Goal: Task Accomplishment & Management: Use online tool/utility

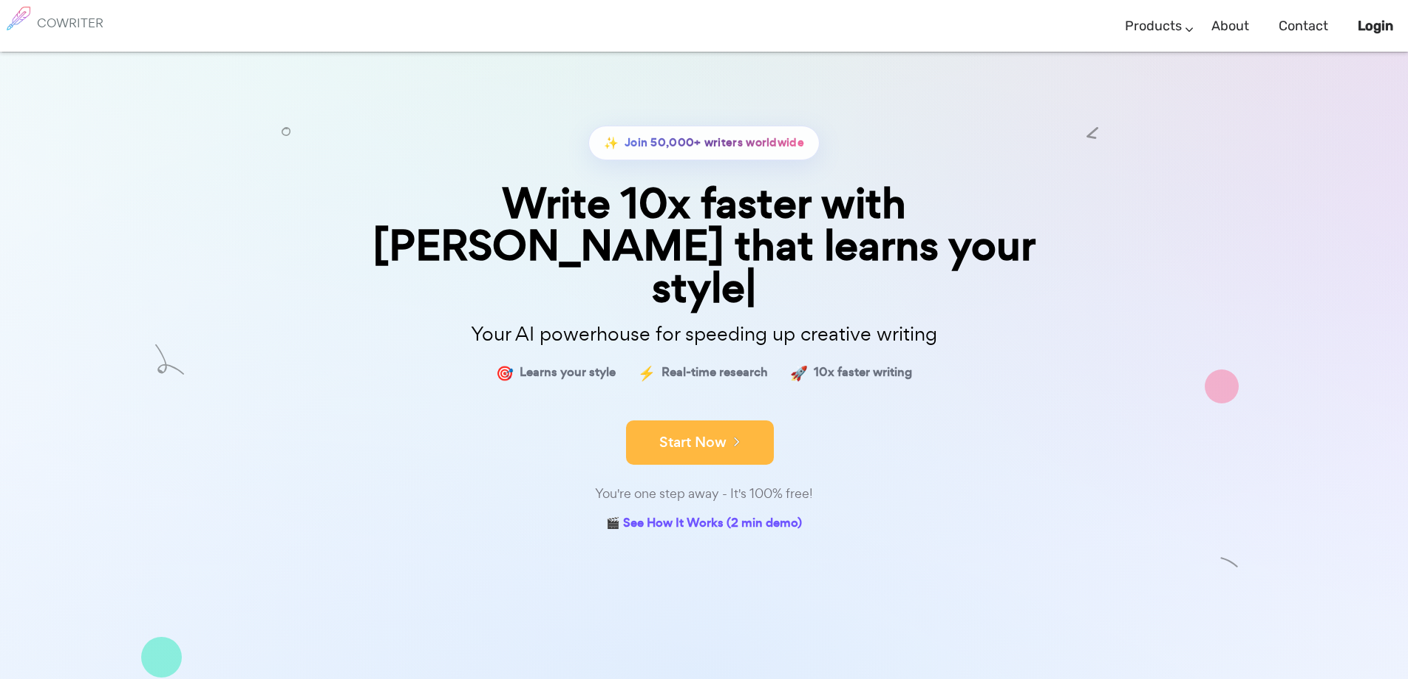
click at [710, 421] on button "Start Now" at bounding box center [700, 443] width 148 height 44
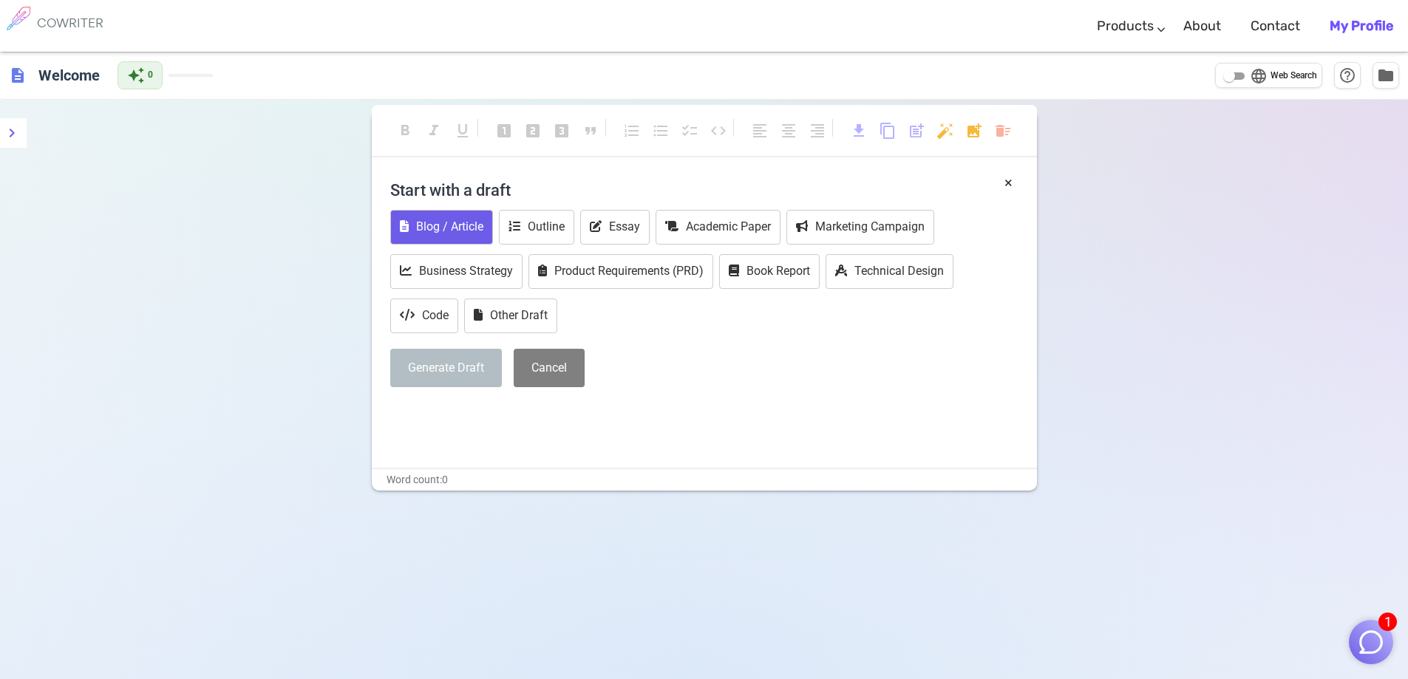
click at [455, 225] on button "Blog / Article" at bounding box center [441, 227] width 103 height 35
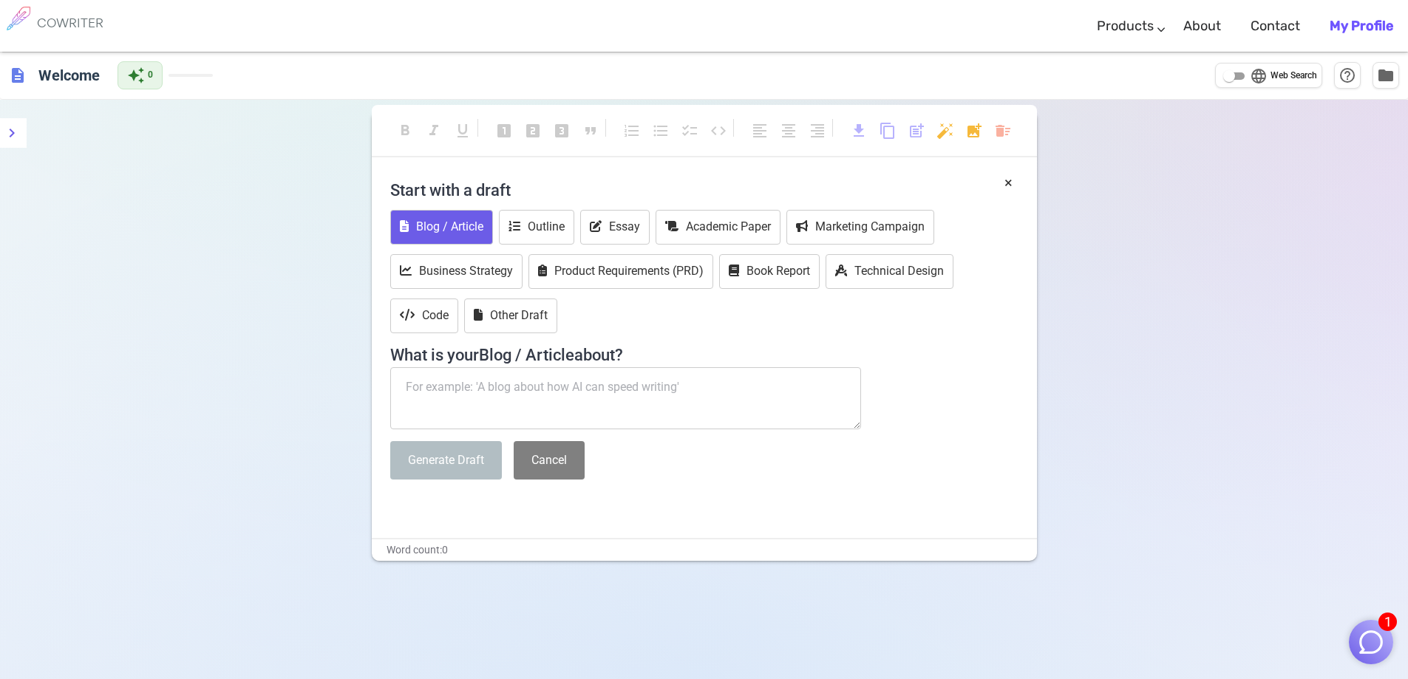
click at [490, 389] on textarea at bounding box center [626, 398] width 472 height 62
click at [607, 386] on textarea "A modified vehicle, around 750 words, 30 word intro blurb" at bounding box center [626, 398] width 472 height 62
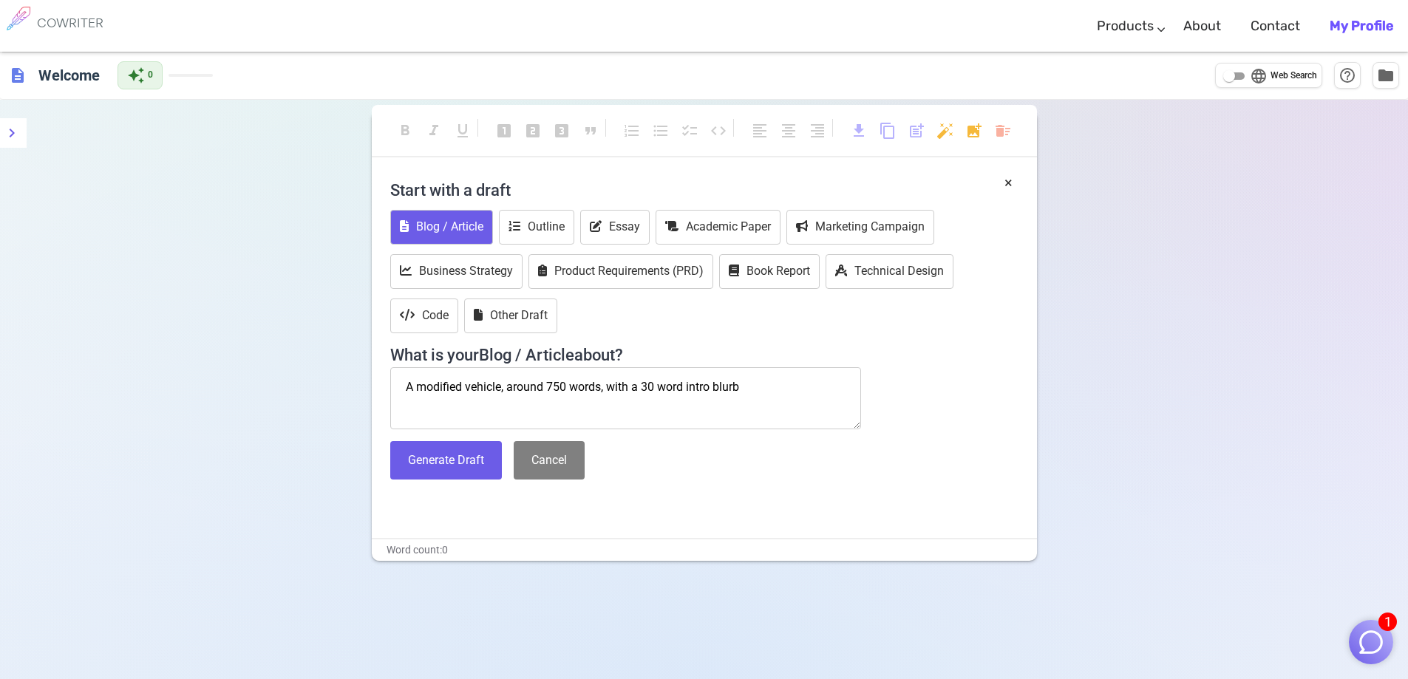
click at [744, 387] on textarea "A modified vehicle, around 750 words, with a 30 word intro blurb" at bounding box center [626, 398] width 472 height 62
paste textarea "Owner/Driver Jayson Clark Car 1960 Type 2 Split Window Kombi Engine 2L 20v Polo…"
click at [502, 386] on textarea at bounding box center [626, 398] width 472 height 62
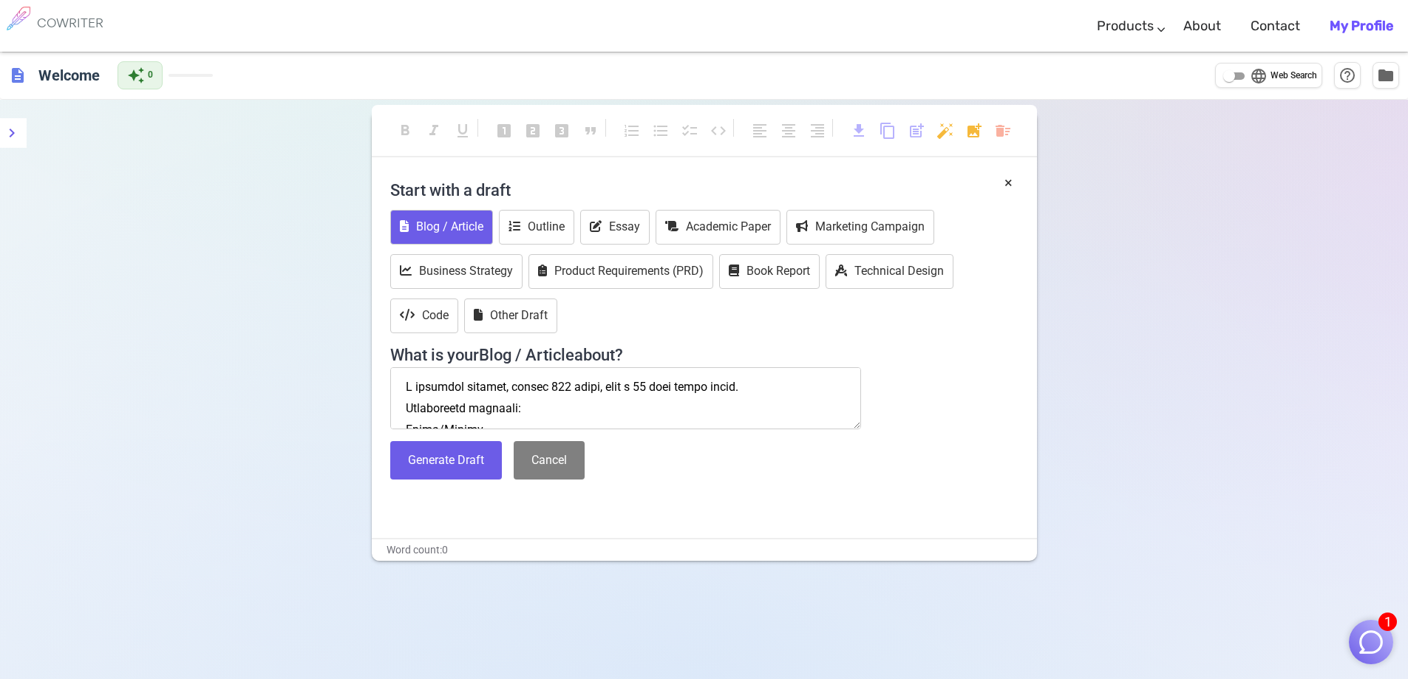
click at [508, 388] on textarea at bounding box center [626, 398] width 472 height 62
click at [715, 384] on textarea at bounding box center [626, 398] width 472 height 62
click at [772, 388] on textarea at bounding box center [626, 398] width 472 height 62
type textarea "A modified vehicle, being a lowered, widebody Volkswagen Type 2 Bus/van. around…"
click at [465, 469] on button "Generate Draft" at bounding box center [446, 460] width 112 height 39
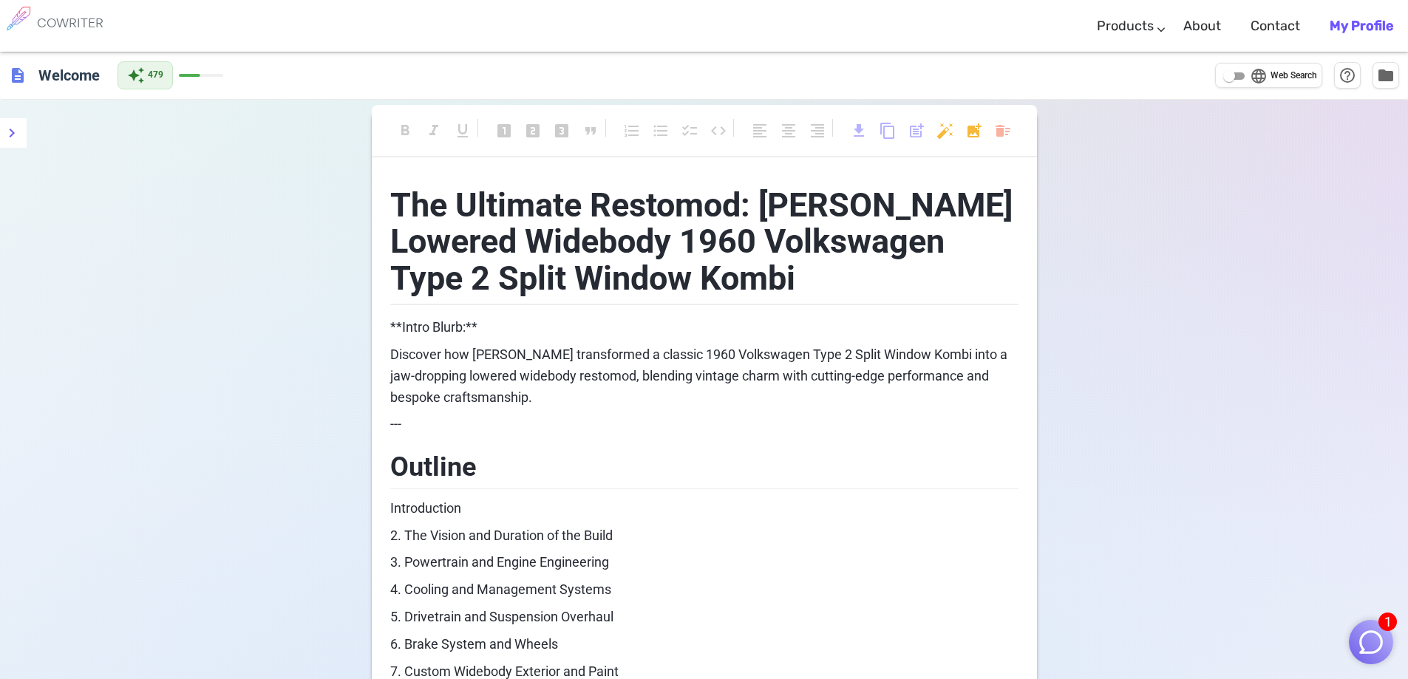
scroll to position [1047, 0]
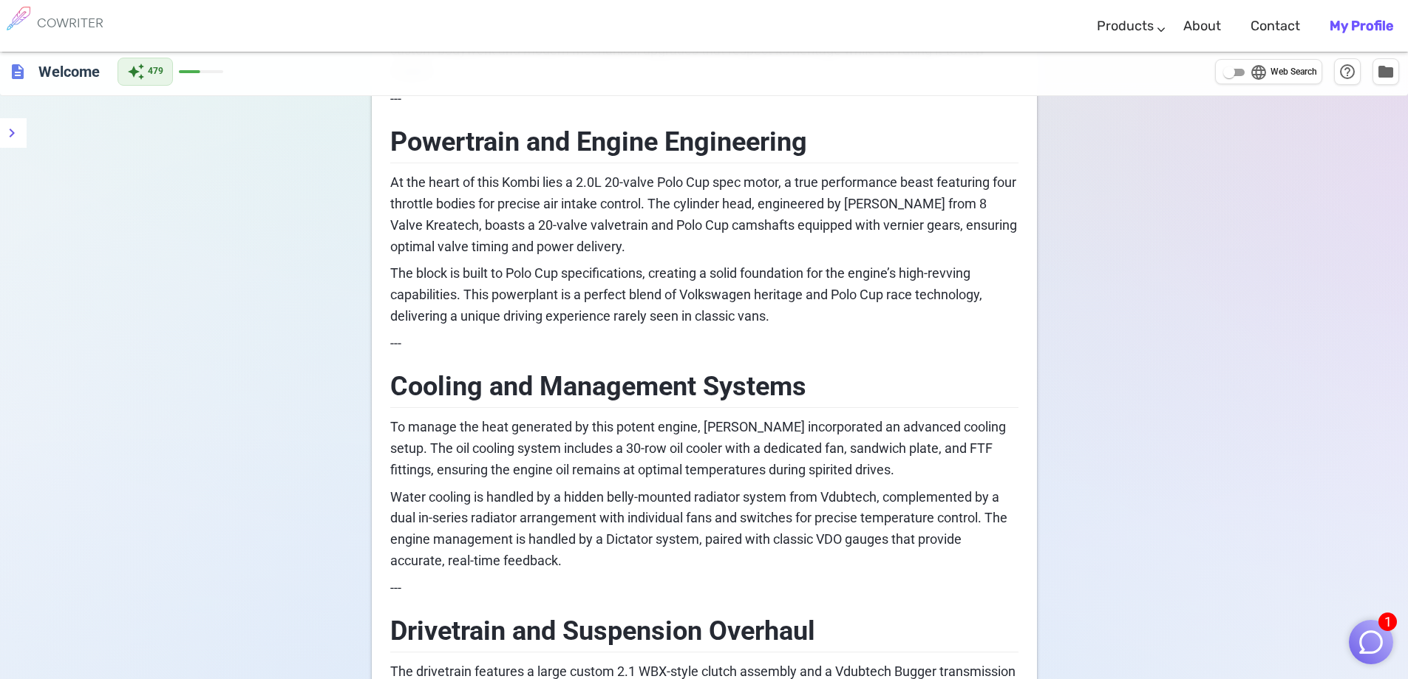
click at [710, 460] on p "To manage the heat generated by this potent engine, Jayson incorporated an adva…" at bounding box center [704, 449] width 628 height 64
copy div "The Ultimate Restomod: Jayson Clark’s Lowered Widebody 1960 Volkswagen Type 2 S…"
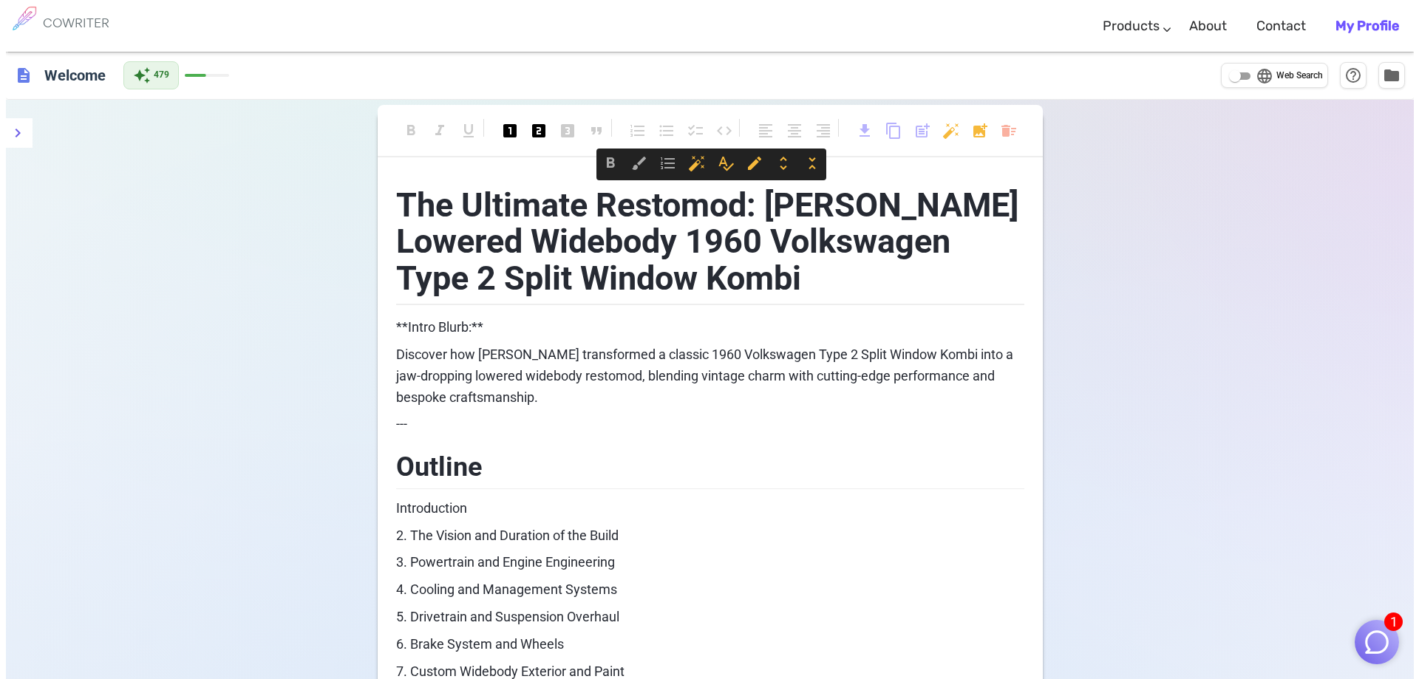
scroll to position [2339, 0]
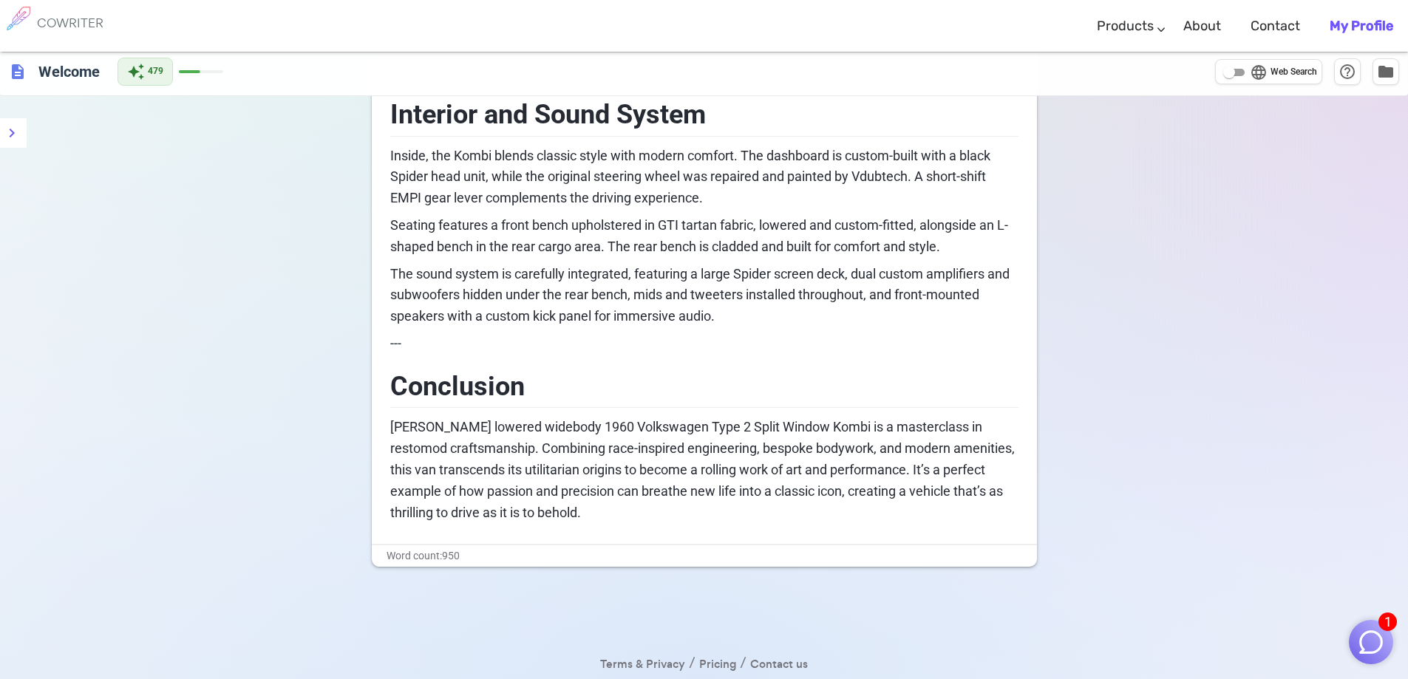
click at [604, 494] on p "Jayson Clark’s lowered widebody 1960 Volkswagen Type 2 Split Window Kombi is a …" at bounding box center [704, 470] width 628 height 106
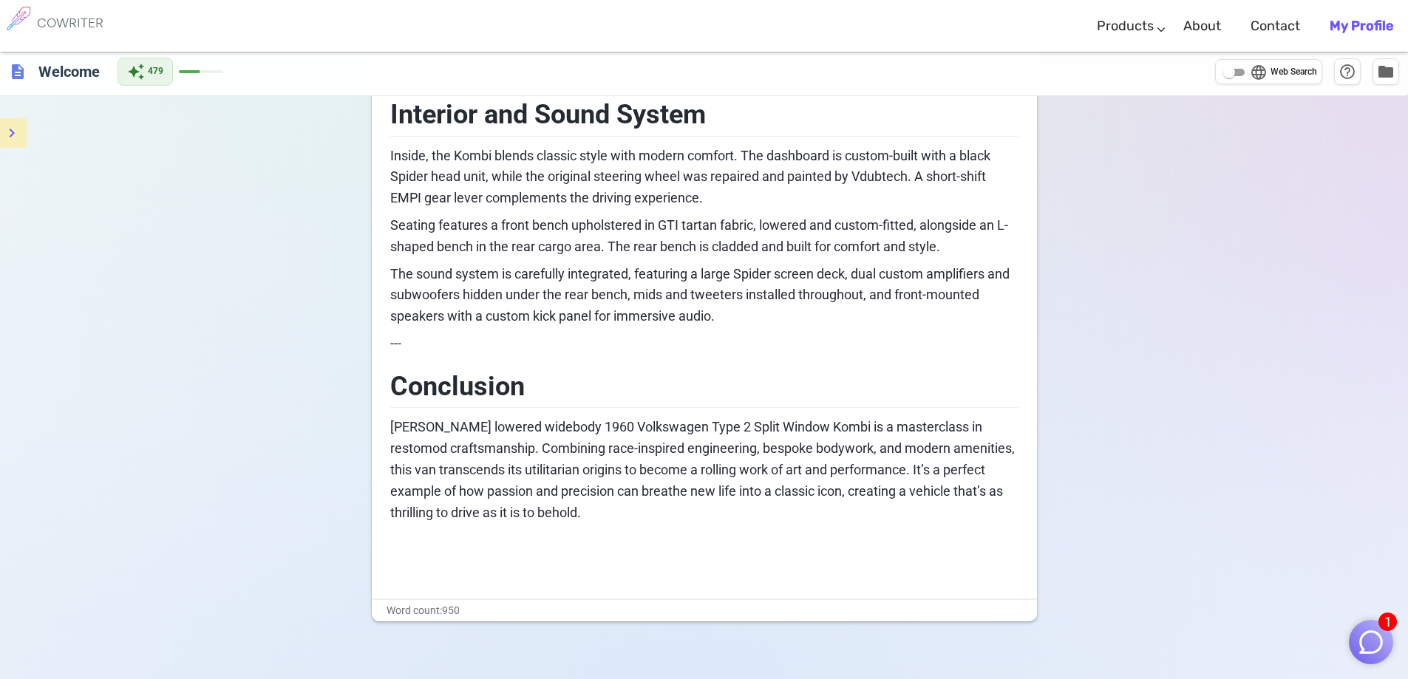
click at [18, 126] on icon "menu" at bounding box center [12, 133] width 18 height 18
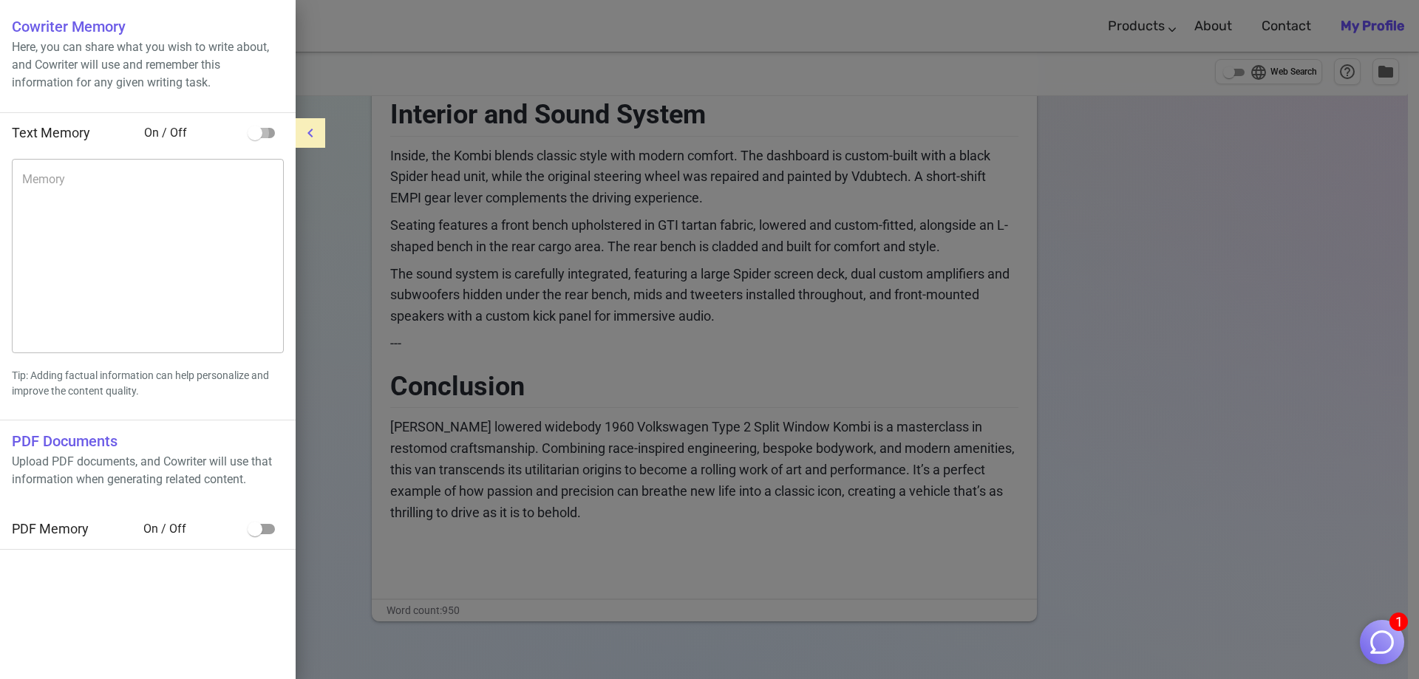
click at [265, 133] on input "checkbox" at bounding box center [255, 133] width 84 height 28
checkbox input "true"
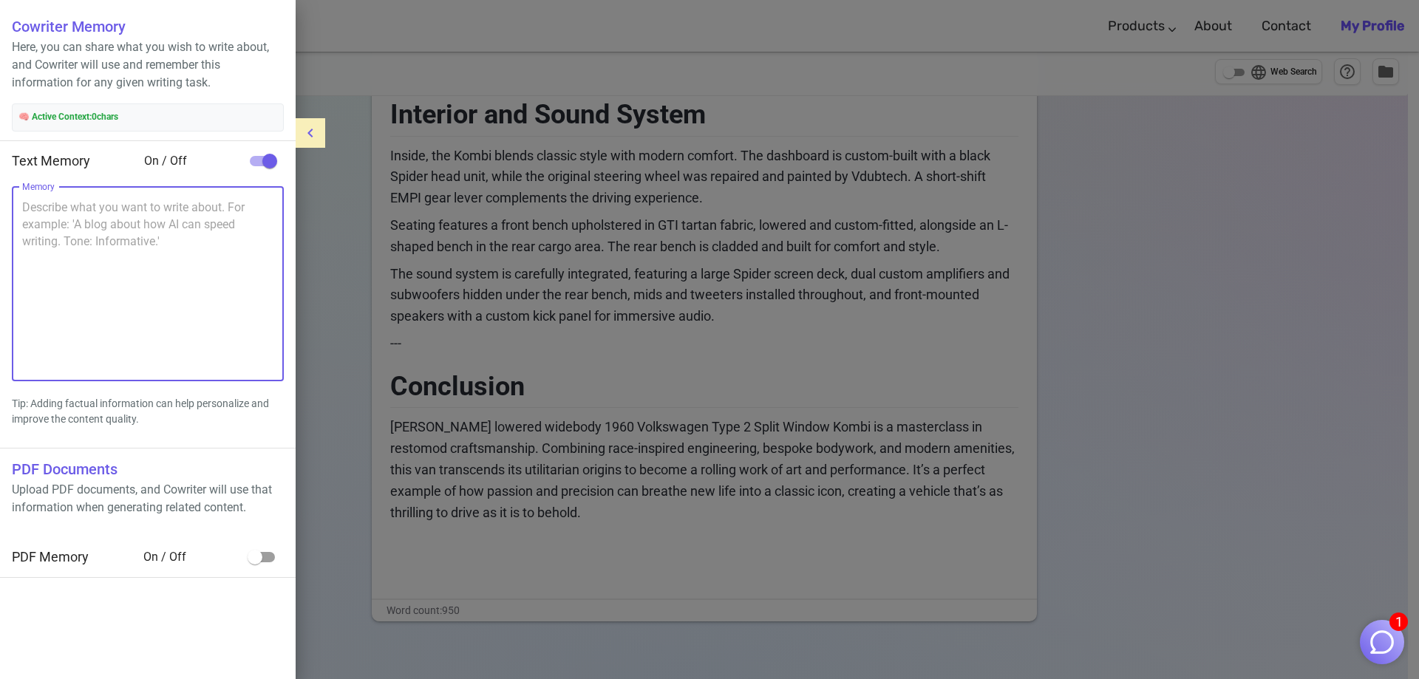
click at [59, 217] on textarea "Memory" at bounding box center [147, 284] width 251 height 170
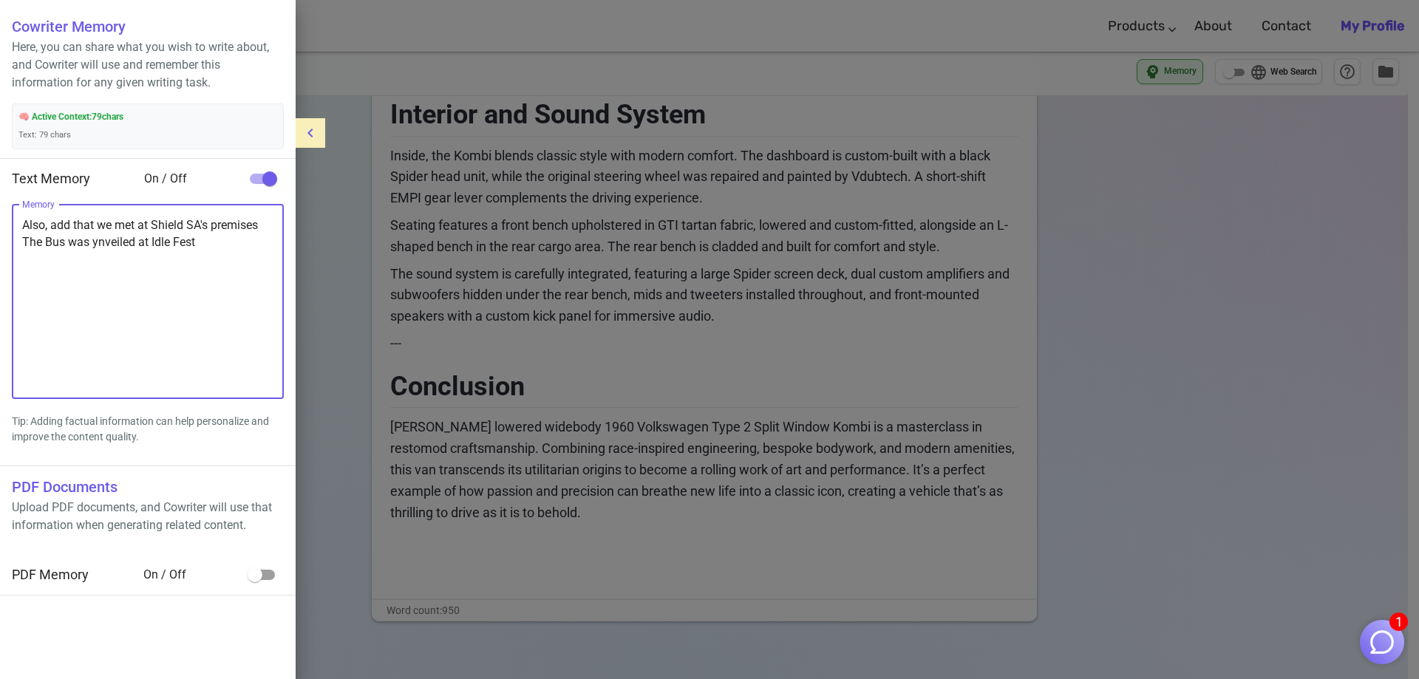
click at [90, 242] on textarea "Also, add that we met at Shield SA's premises The Bus was ynveiled at Idle Fest" at bounding box center [147, 302] width 251 height 170
click at [197, 243] on textarea "Also, add that we met at Shield SA's premises The Bus was unveiled at Idle Fest" at bounding box center [147, 302] width 251 height 170
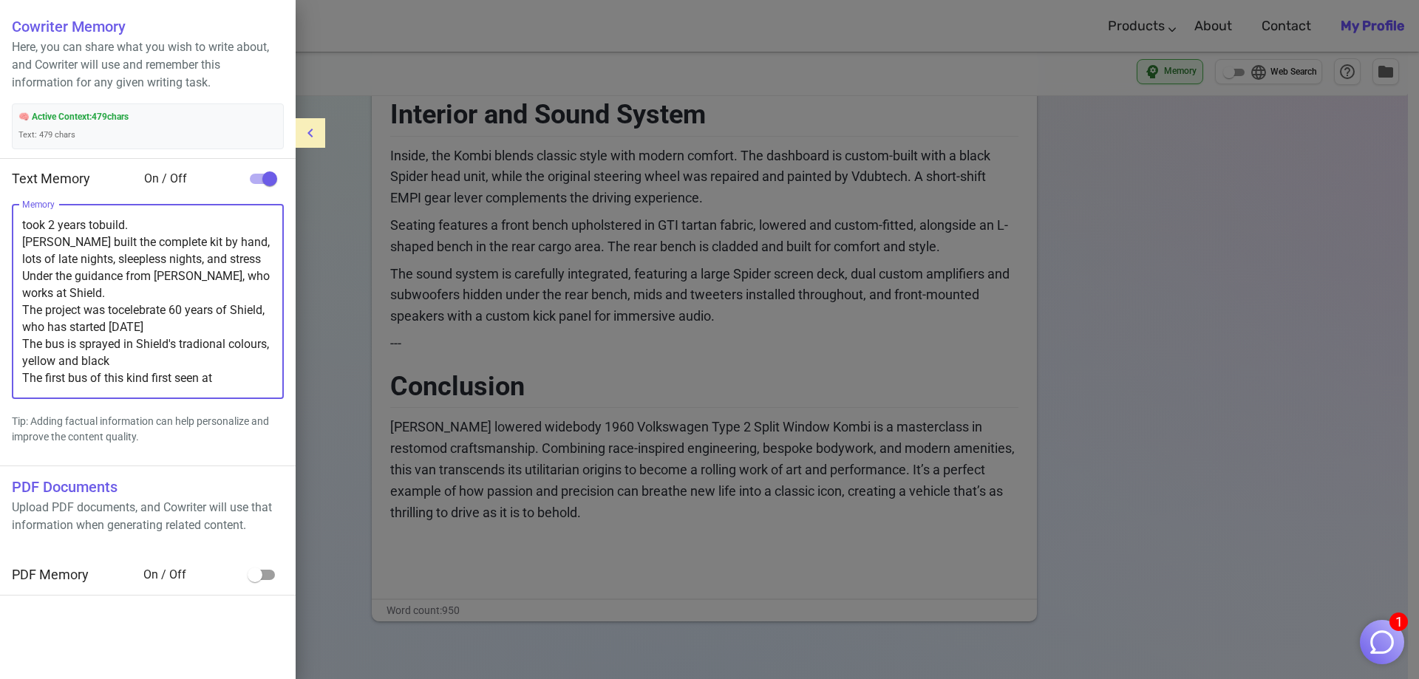
scroll to position [68, 0]
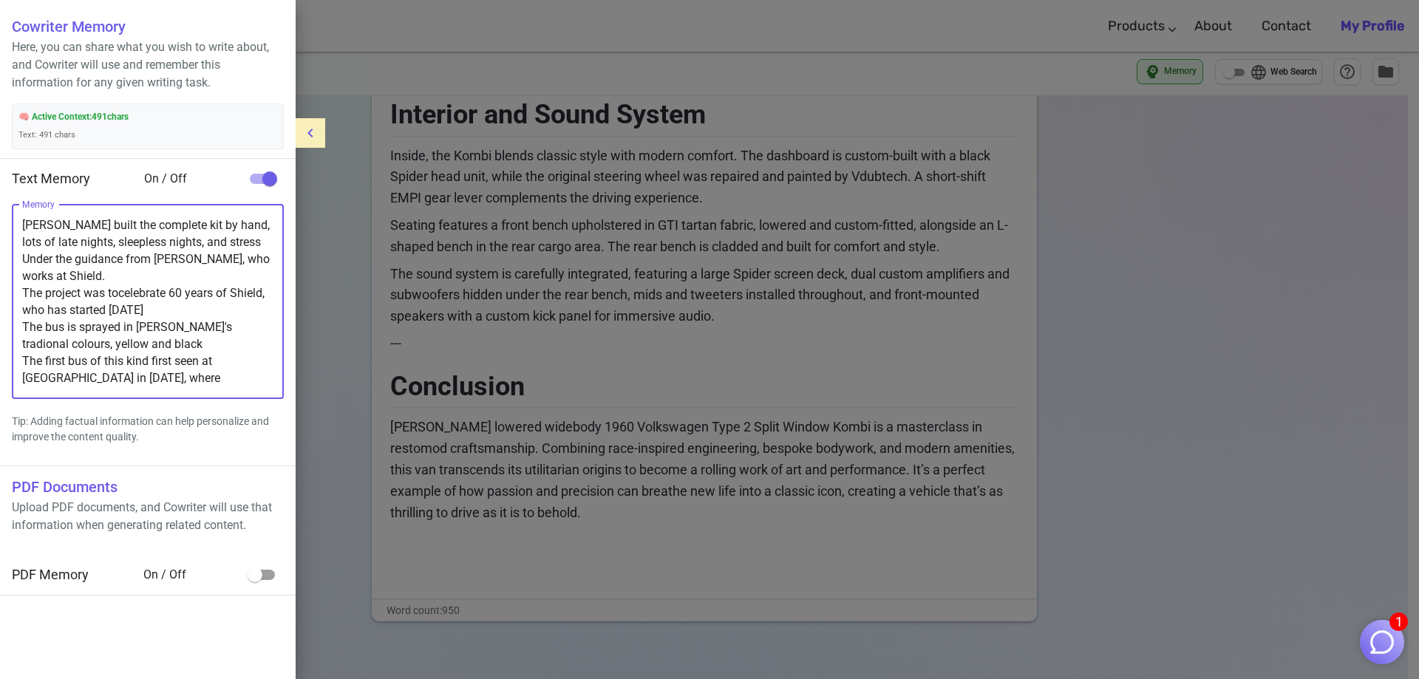
paste textarea "Kenny Pfitzer Designs,"
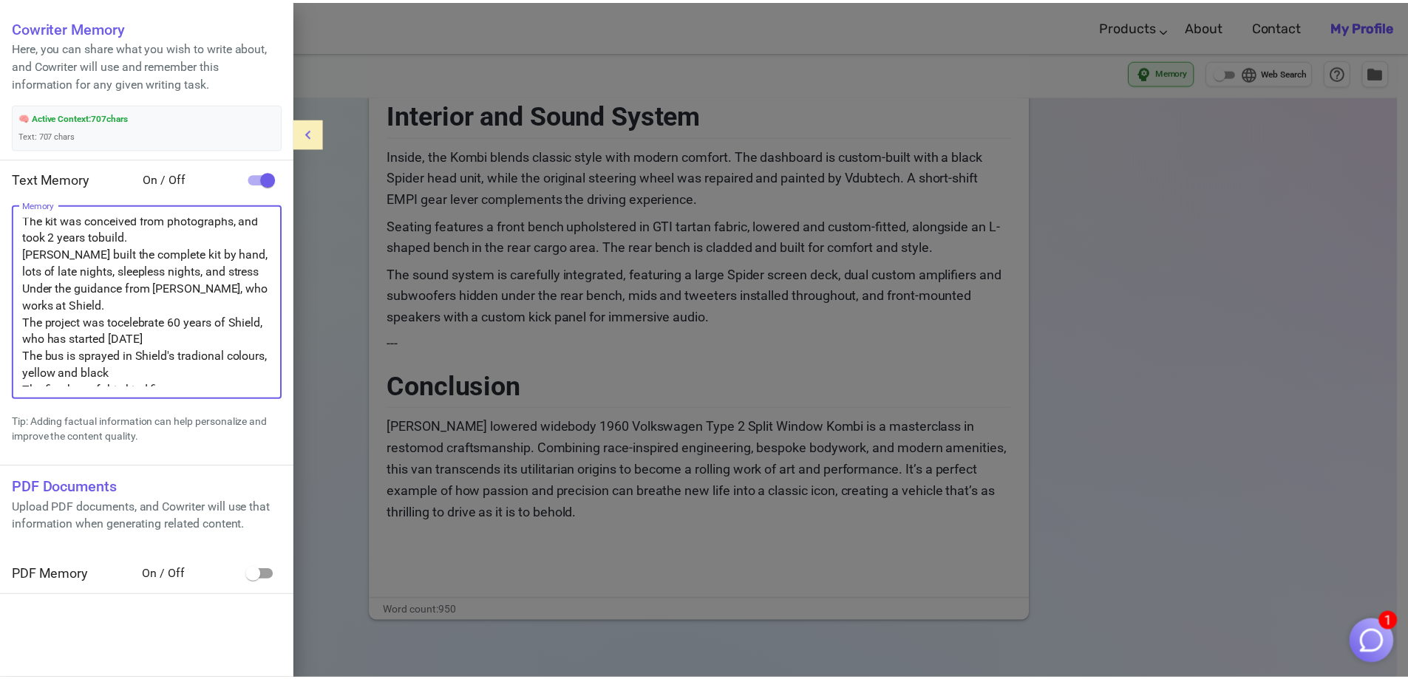
scroll to position [0, 0]
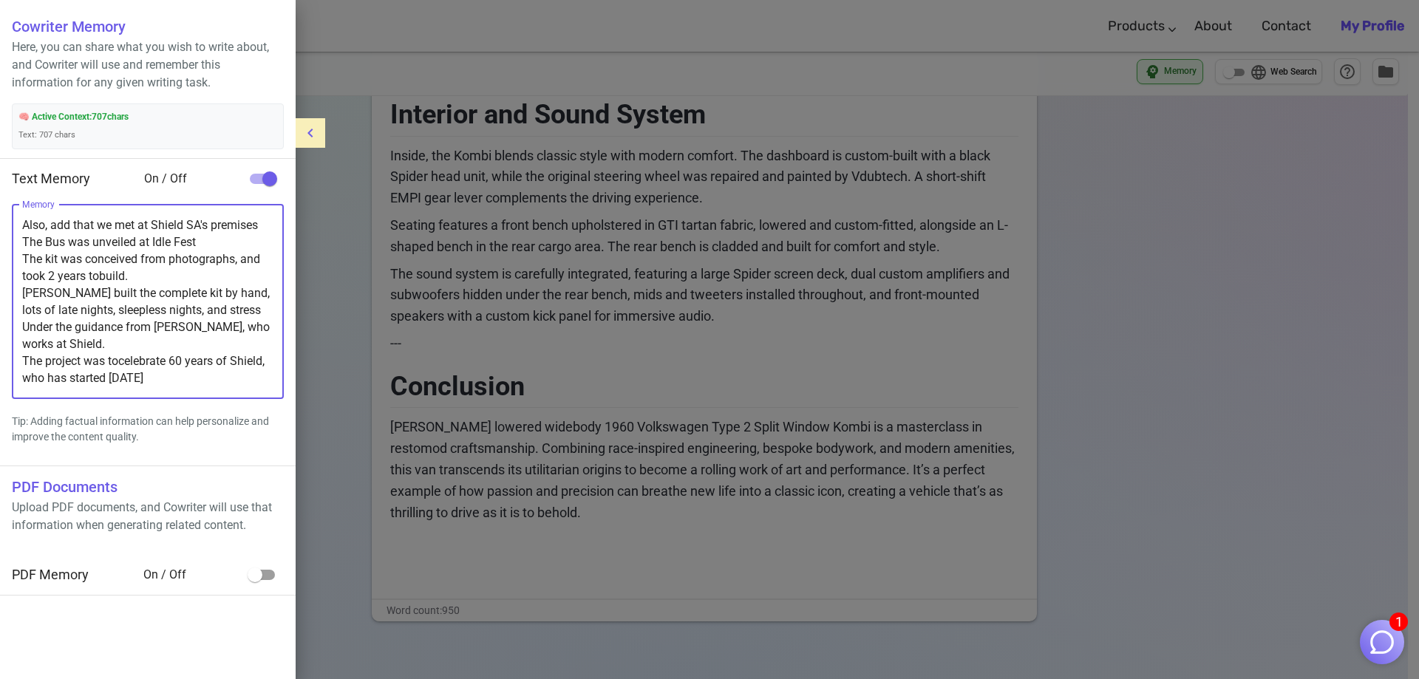
drag, startPoint x: 188, startPoint y: 362, endPoint x: 19, endPoint y: 216, distance: 223.2
click at [19, 216] on div "Also, add that we met at Shield SA's premises The Bus was unveiled at Idle Fest…" at bounding box center [148, 302] width 272 height 194
type textarea "Also, add that we met at Shield SA's premises The Bus was unveiled at Idle Fest…"
click at [403, 167] on div at bounding box center [709, 339] width 1419 height 679
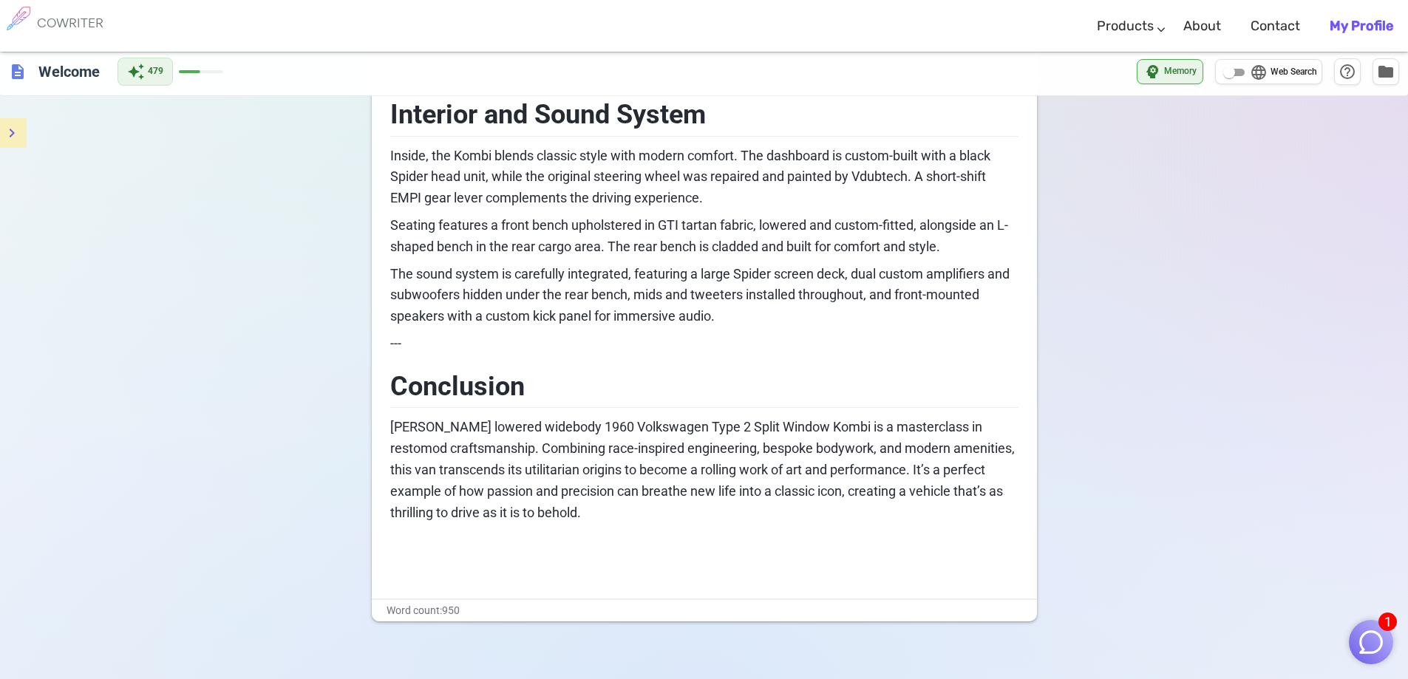
click at [435, 557] on p "﻿" at bounding box center [704, 567] width 628 height 21
click at [15, 66] on span "description" at bounding box center [18, 72] width 18 height 18
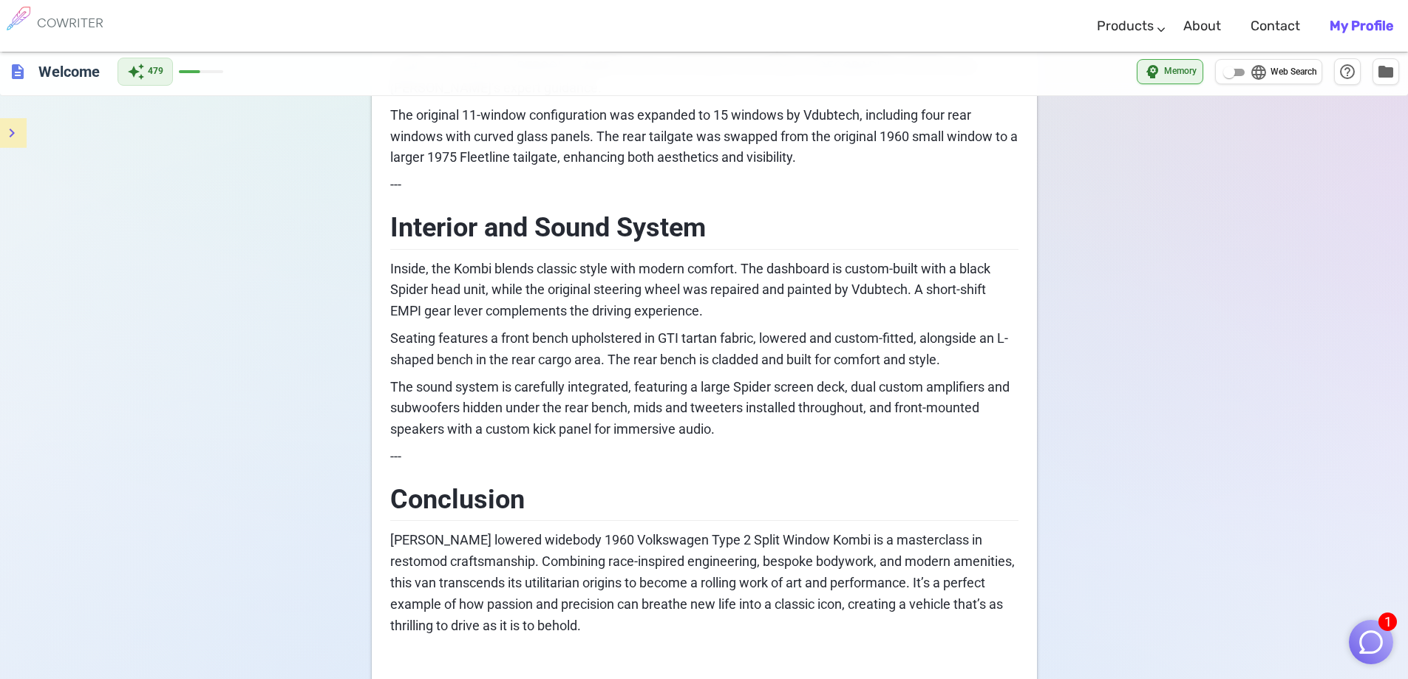
scroll to position [2393, 0]
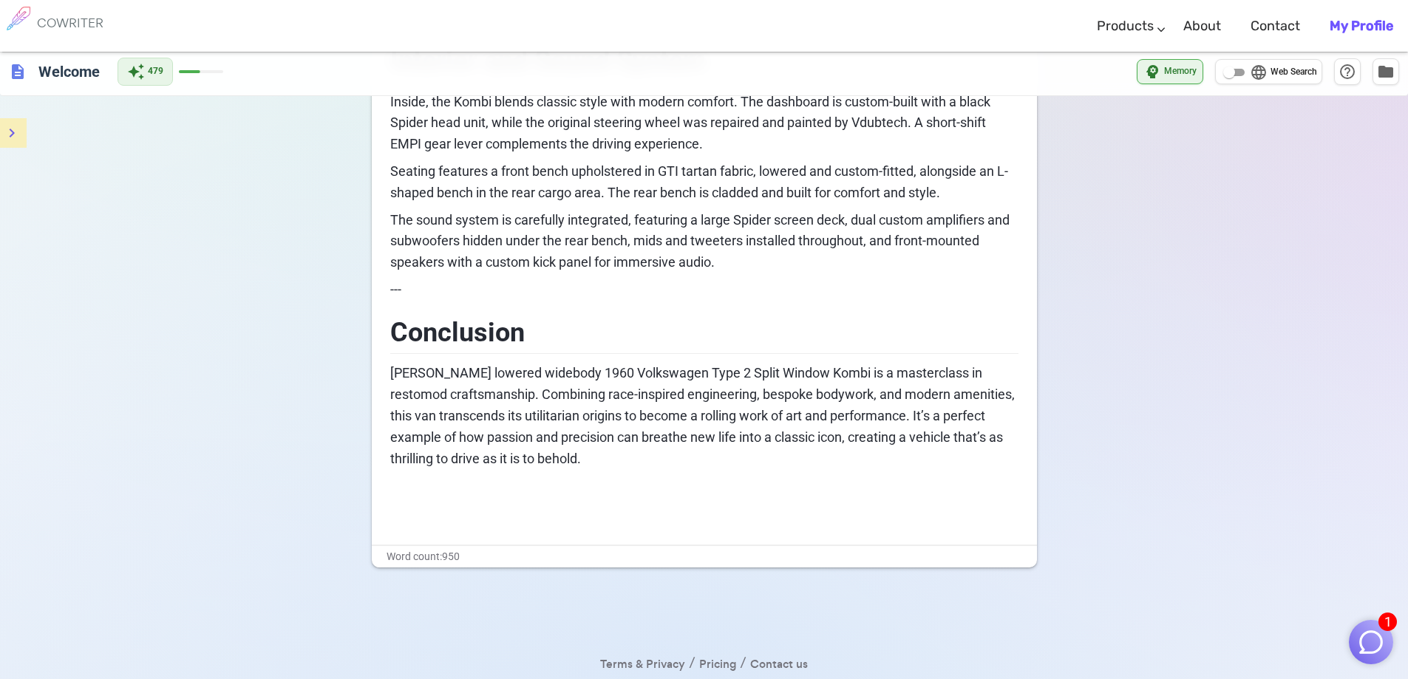
click at [431, 503] on p "﻿" at bounding box center [704, 513] width 628 height 21
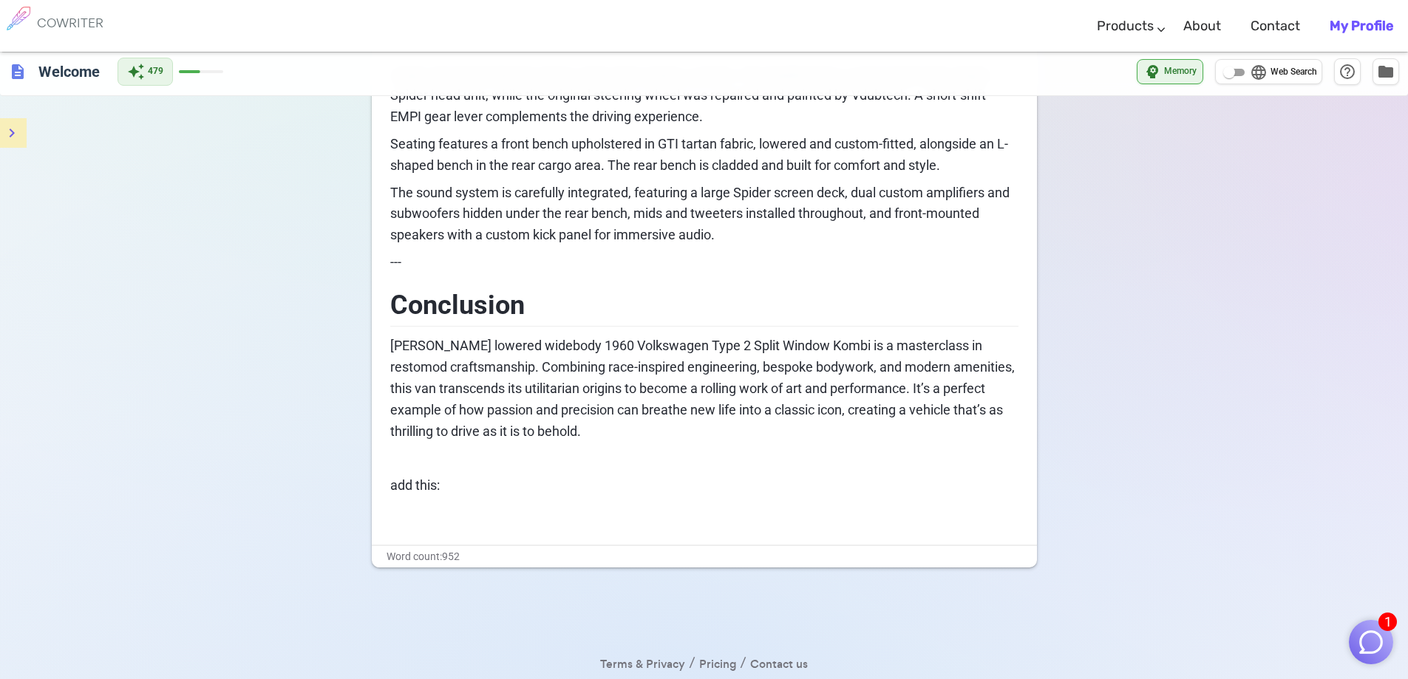
scroll to position [0, 0]
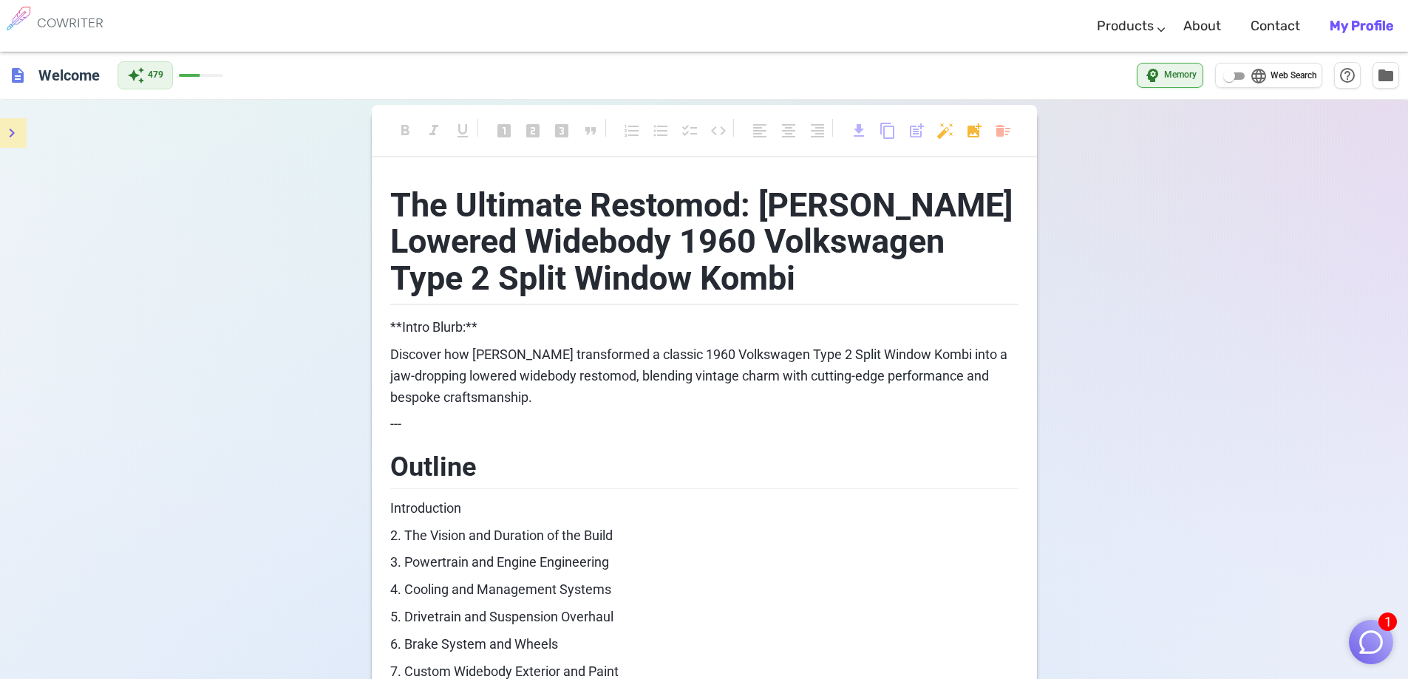
click at [18, 138] on icon "menu" at bounding box center [12, 133] width 18 height 18
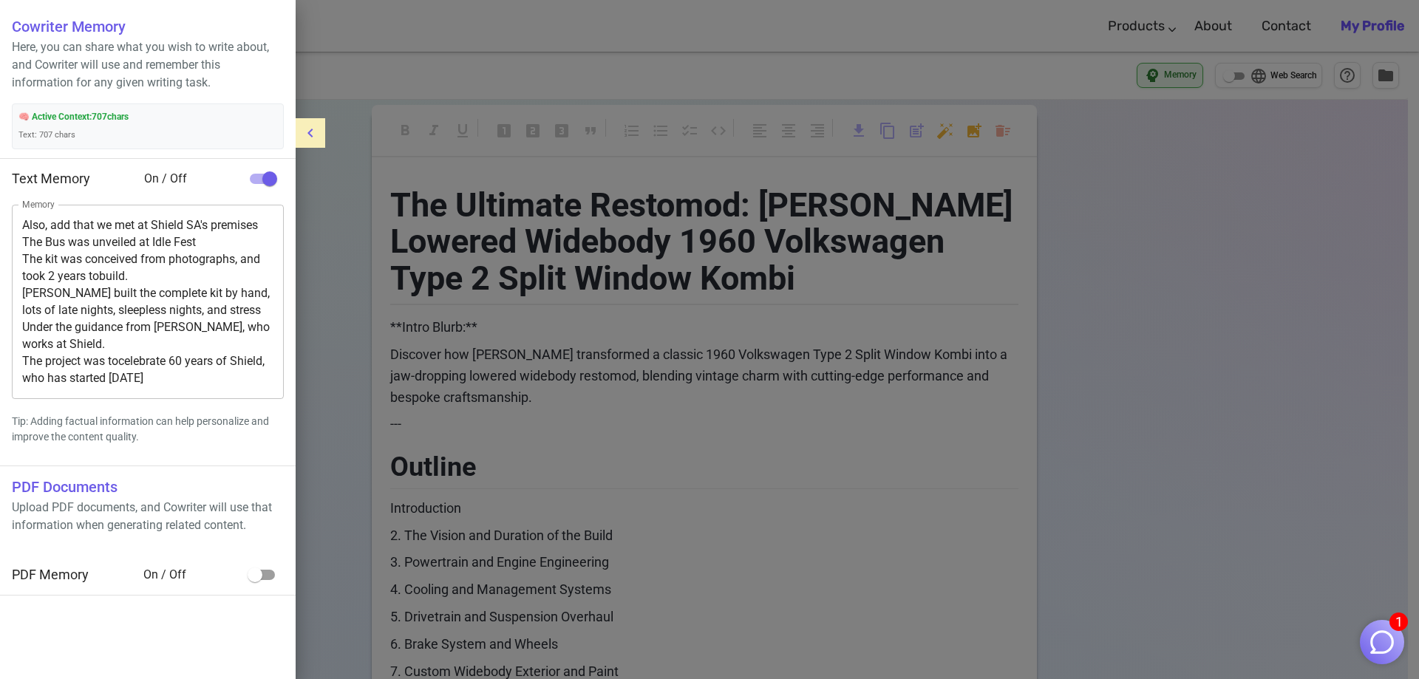
click at [116, 324] on textarea "Also, add that we met at Shield SA's premises The Bus was unveiled at Idle Fest…" at bounding box center [147, 302] width 251 height 170
click at [1171, 367] on div at bounding box center [709, 339] width 1419 height 679
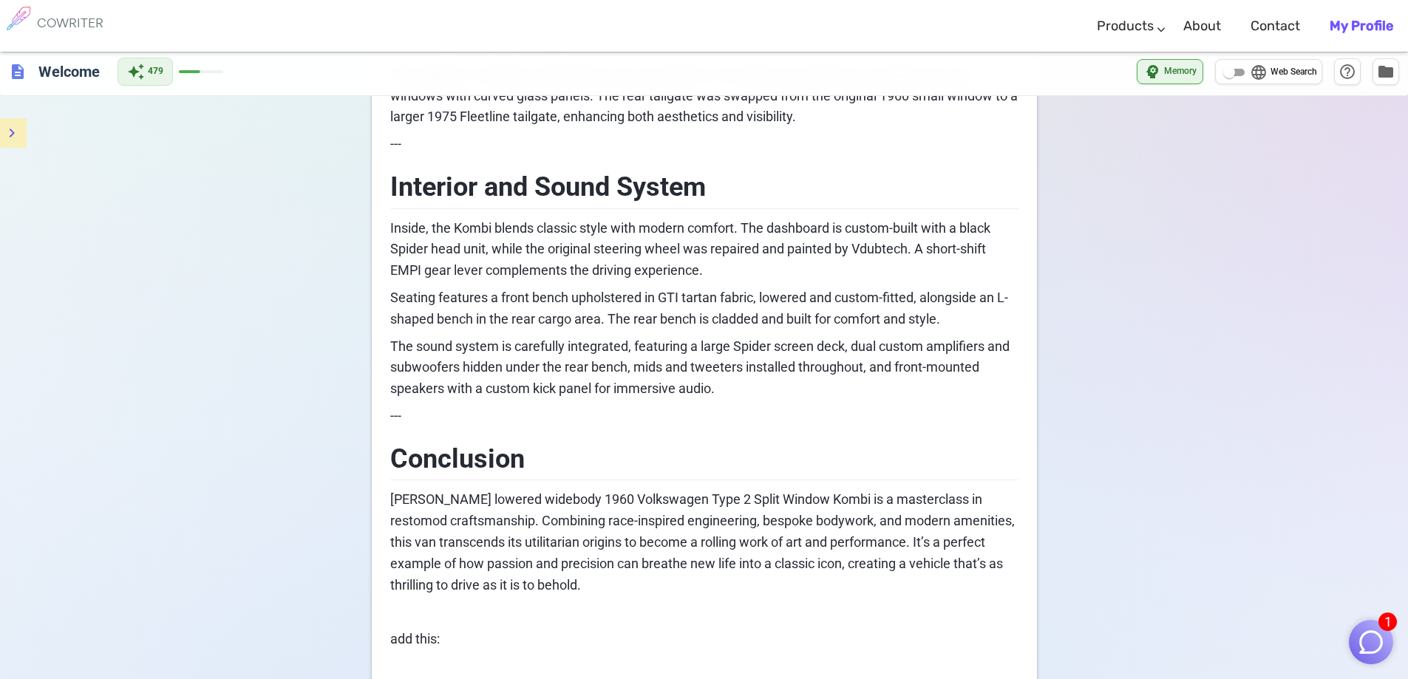
scroll to position [2420, 0]
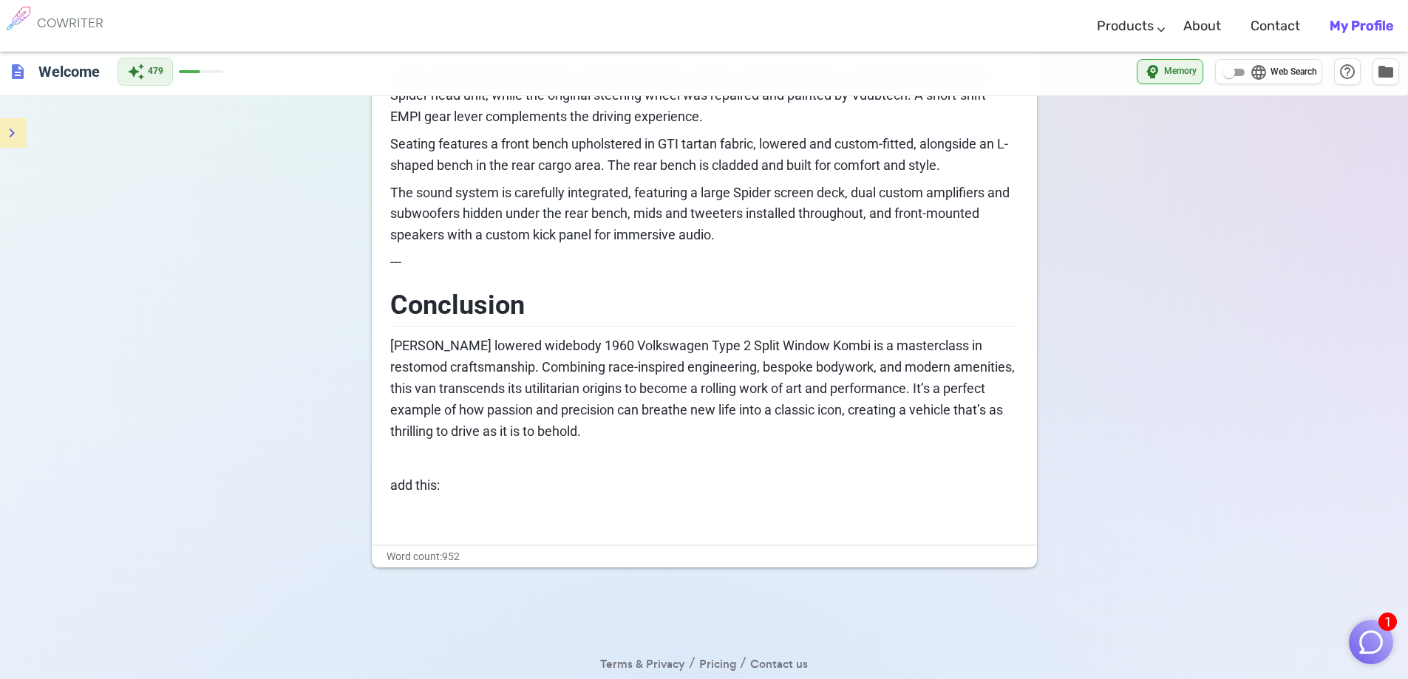
click at [391, 503] on p "﻿" at bounding box center [704, 513] width 628 height 21
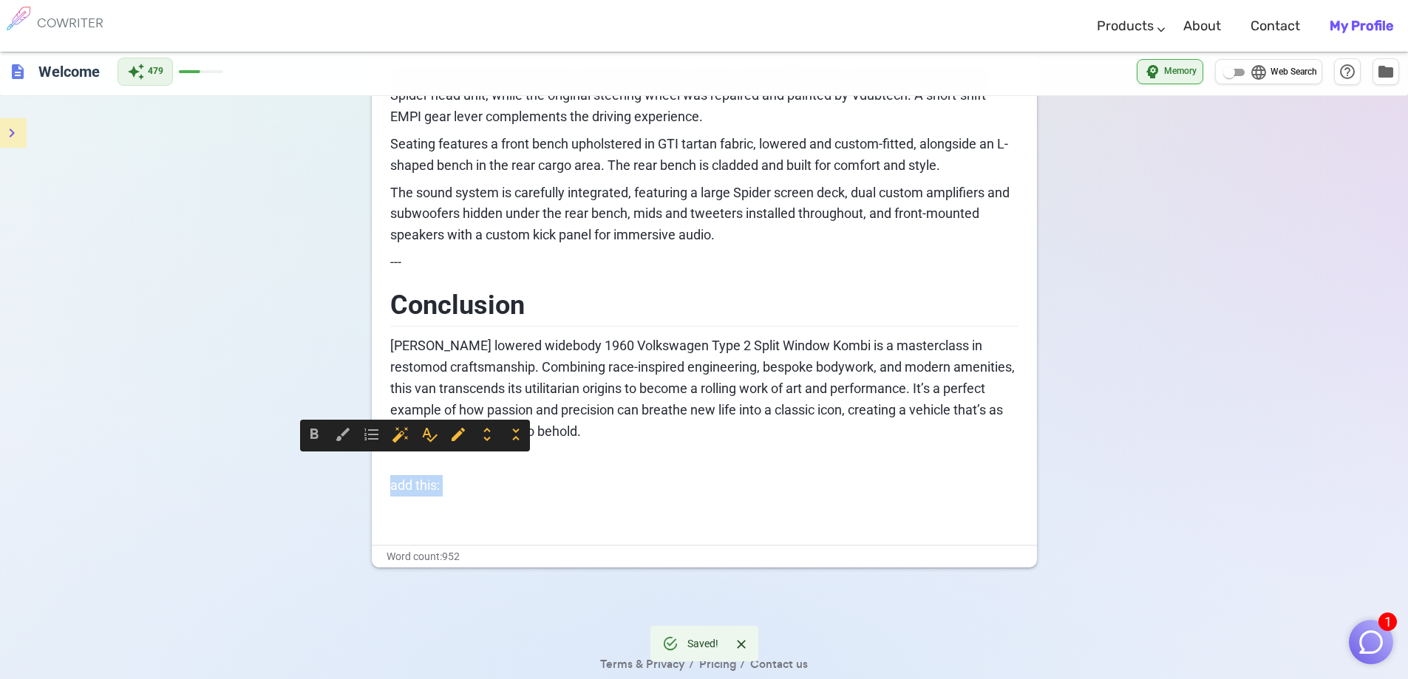
drag, startPoint x: 446, startPoint y: 480, endPoint x: 384, endPoint y: 451, distance: 67.8
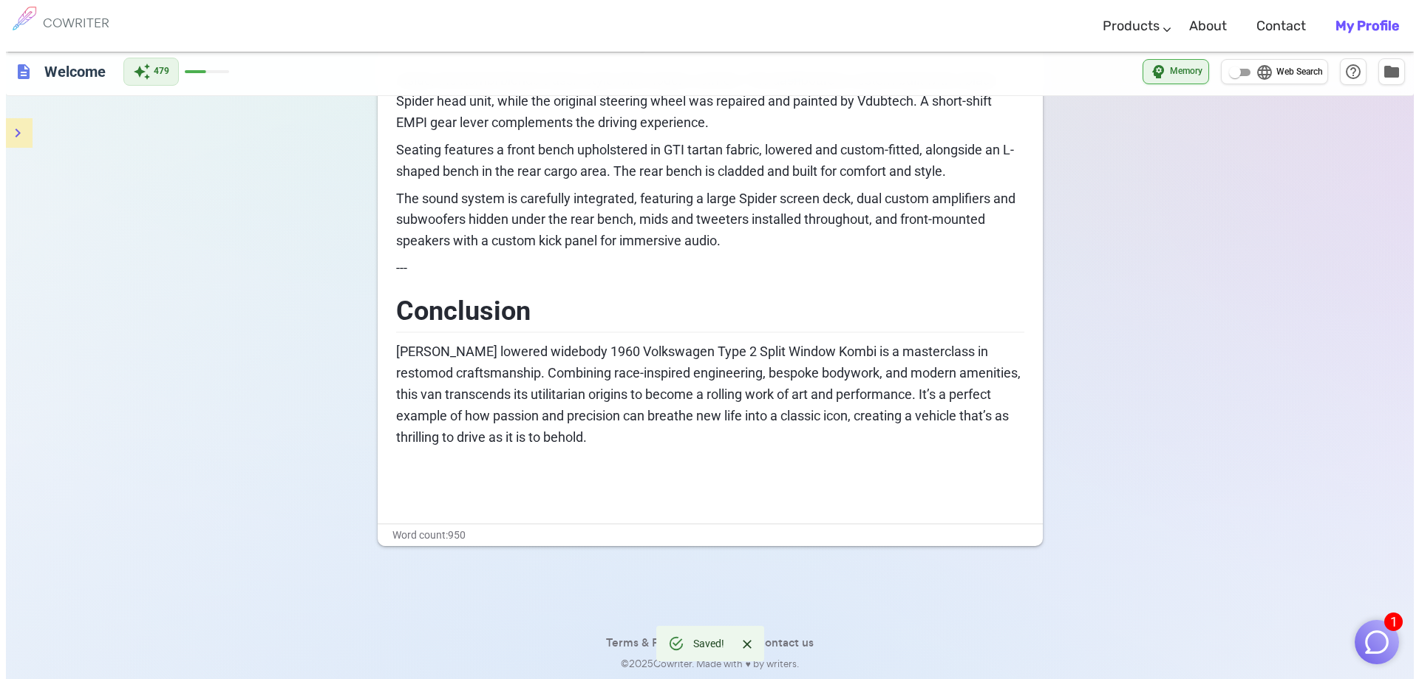
scroll to position [2393, 0]
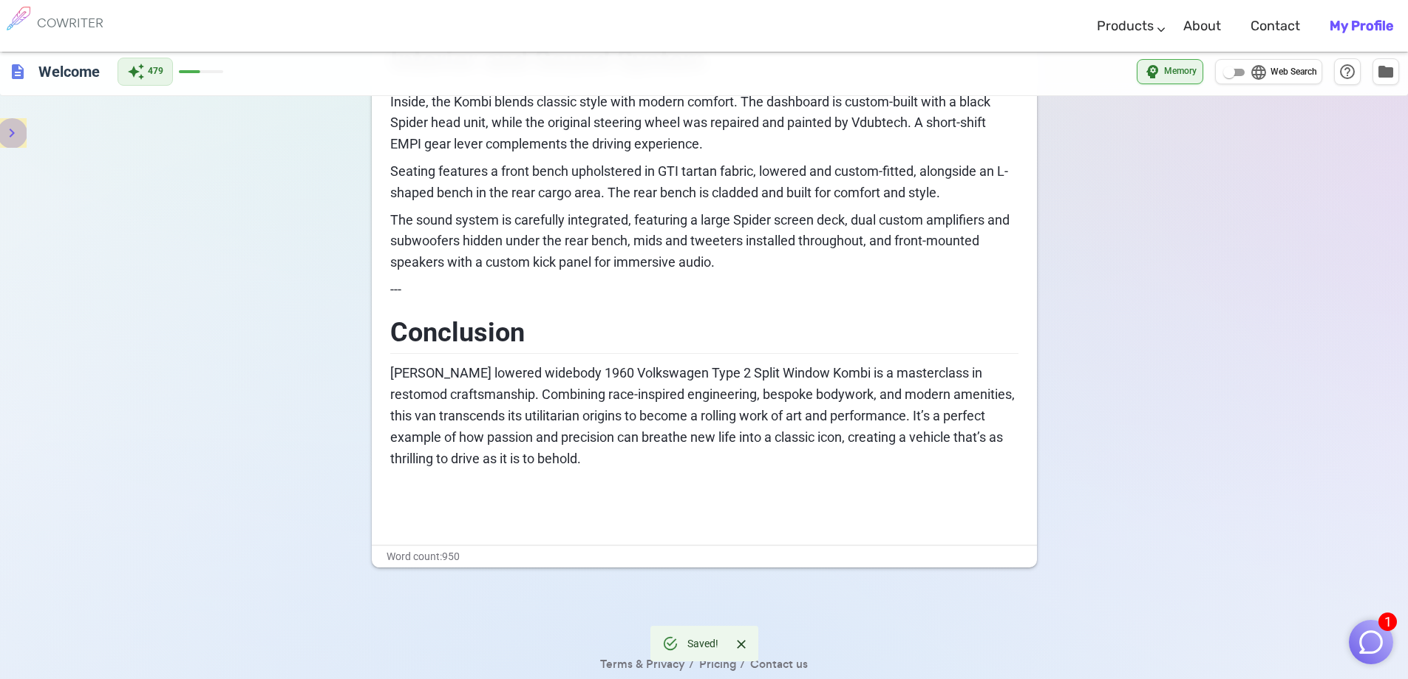
click at [24, 131] on button "menu" at bounding box center [12, 133] width 30 height 30
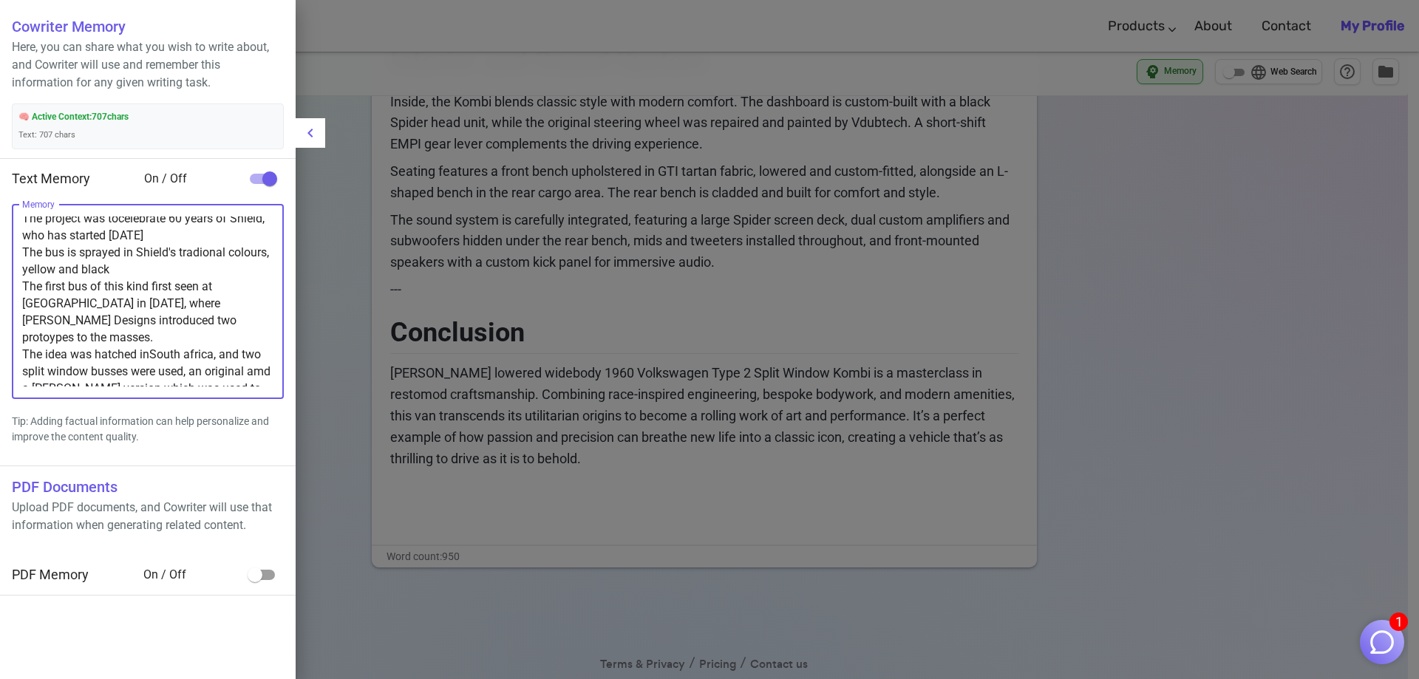
scroll to position [0, 0]
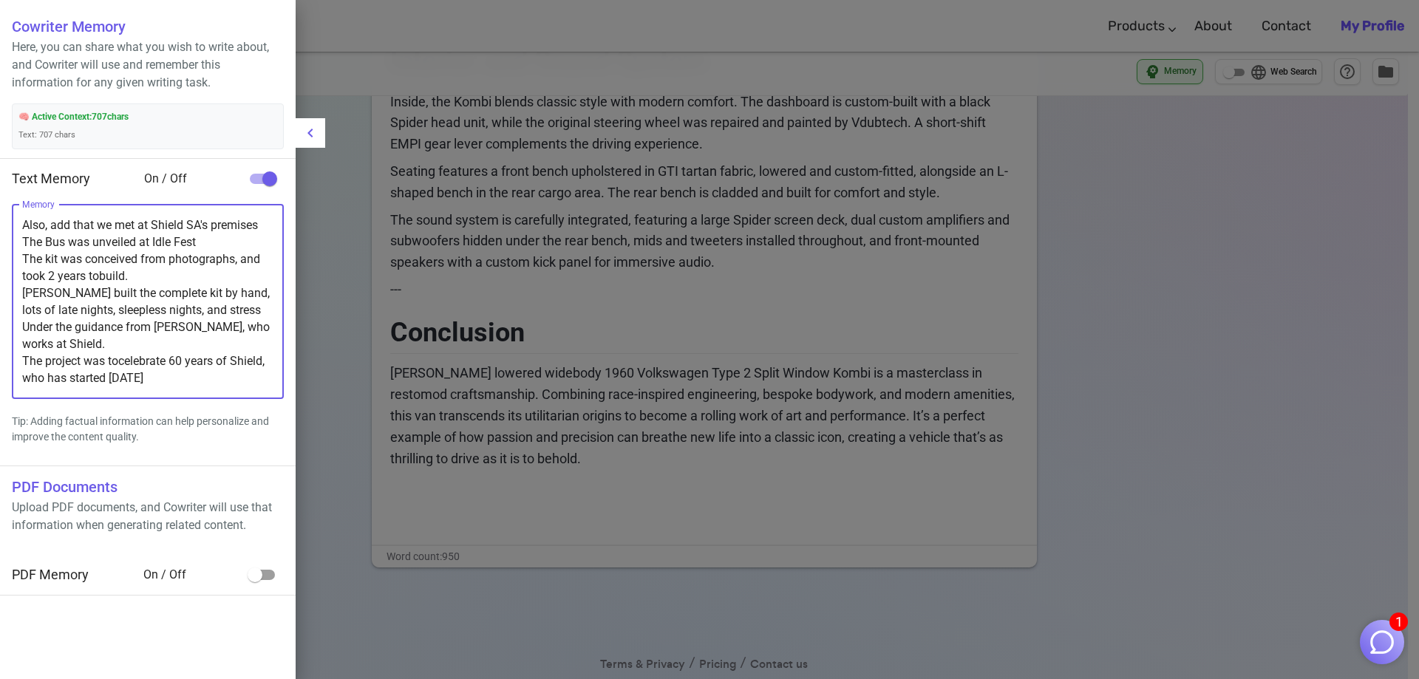
drag, startPoint x: 194, startPoint y: 362, endPoint x: 21, endPoint y: 212, distance: 229.0
click at [21, 212] on div "Also, add that we met at Shield SA's premises The Bus was unveiled at Idle Fest…" at bounding box center [148, 302] width 272 height 194
